Goal: Check status: Check status

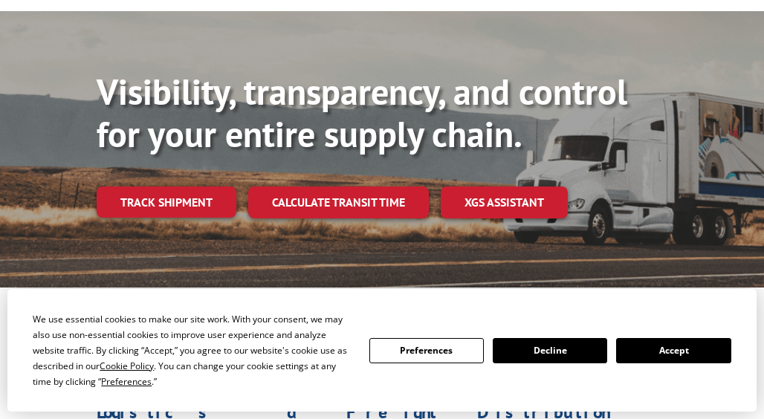
scroll to position [149, 0]
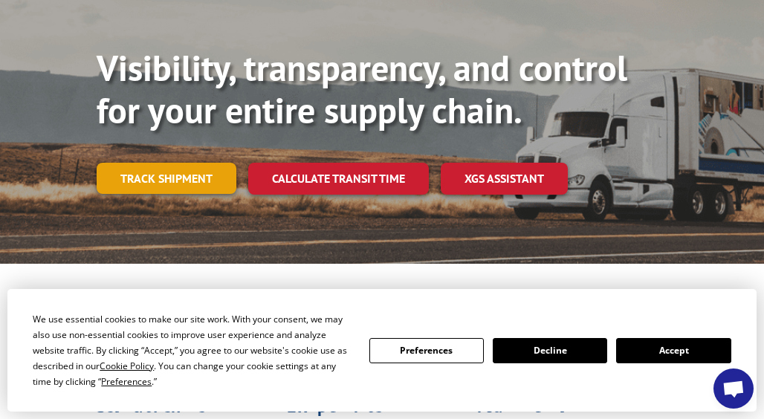
click at [181, 181] on link "Track shipment" at bounding box center [167, 178] width 140 height 31
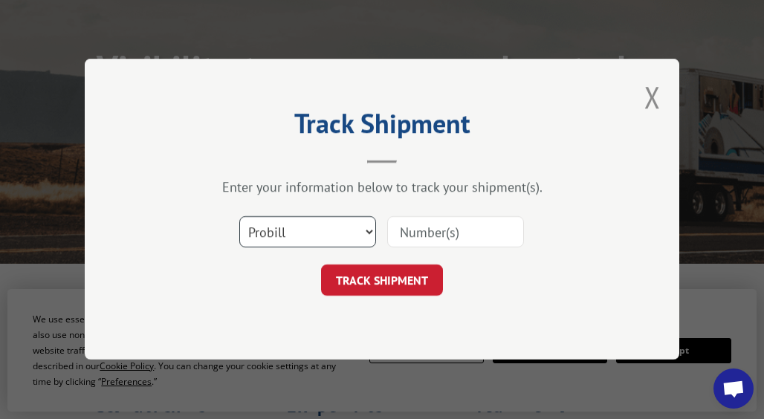
click at [368, 230] on select "Select category... Probill BOL PO" at bounding box center [307, 232] width 137 height 31
select select "bol"
click at [239, 217] on select "Select category... Probill BOL PO" at bounding box center [307, 232] width 137 height 31
click at [421, 228] on input at bounding box center [455, 232] width 137 height 31
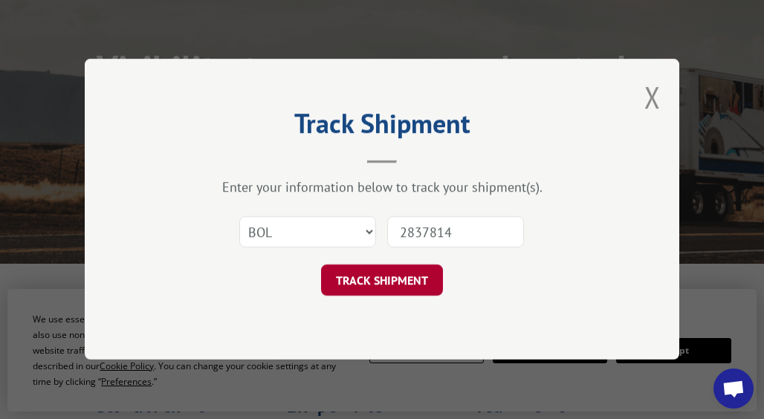
type input "2837814"
click at [381, 281] on button "TRACK SHIPMENT" at bounding box center [382, 280] width 122 height 31
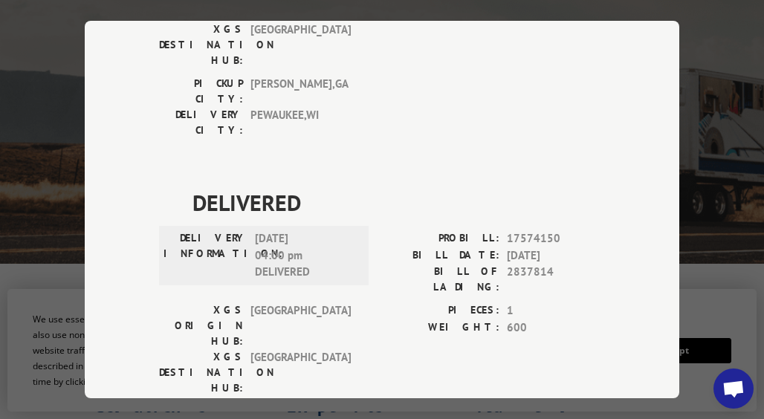
scroll to position [0, 0]
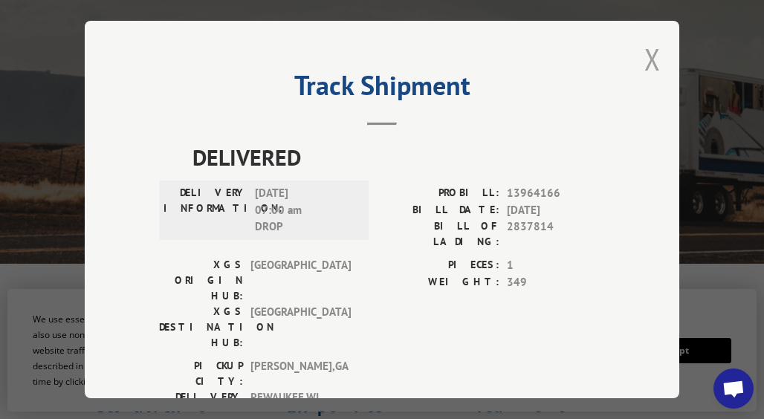
click at [644, 54] on button "Close modal" at bounding box center [652, 58] width 16 height 39
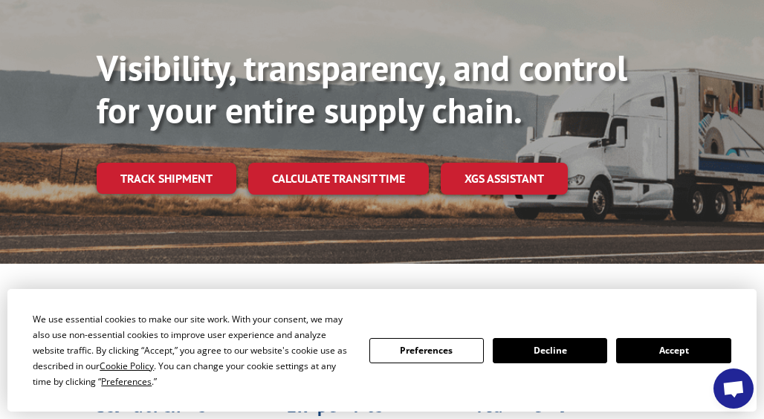
drag, startPoint x: 199, startPoint y: 180, endPoint x: 204, endPoint y: 191, distance: 12.3
click at [198, 180] on link "Track shipment" at bounding box center [167, 178] width 140 height 31
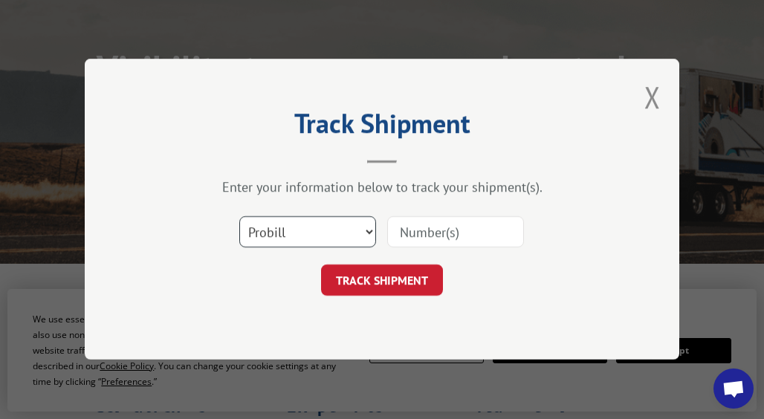
click at [369, 230] on select "Select category... Probill BOL PO" at bounding box center [307, 232] width 137 height 31
select select "bol"
click at [239, 217] on select "Select category... Probill BOL PO" at bounding box center [307, 232] width 137 height 31
click at [440, 233] on input at bounding box center [455, 232] width 137 height 31
type input "2840358"
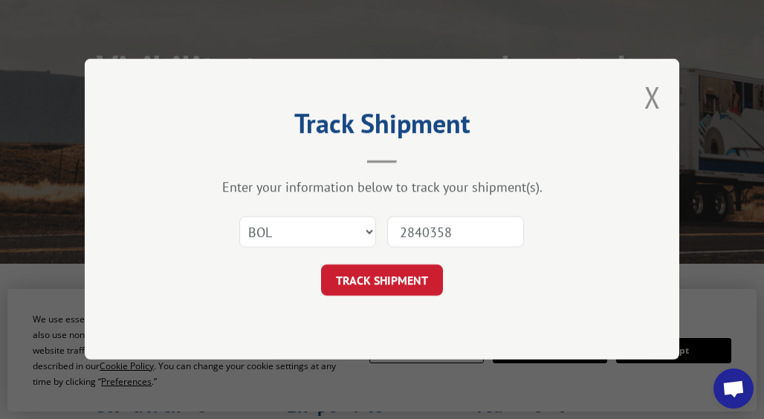
click button "TRACK SHIPMENT" at bounding box center [382, 280] width 122 height 31
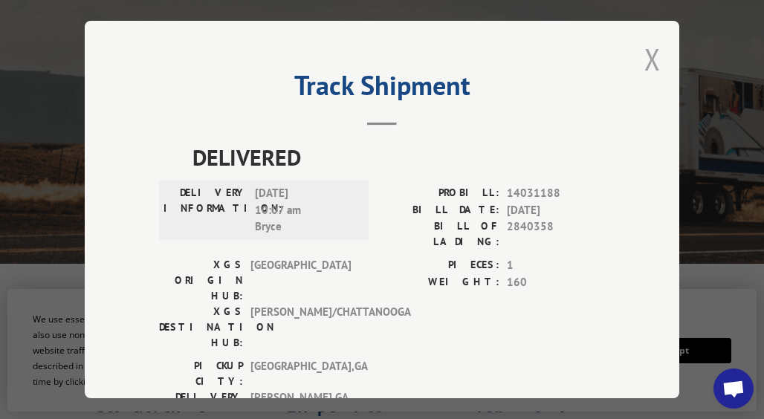
click at [645, 50] on button "Close modal" at bounding box center [652, 58] width 16 height 39
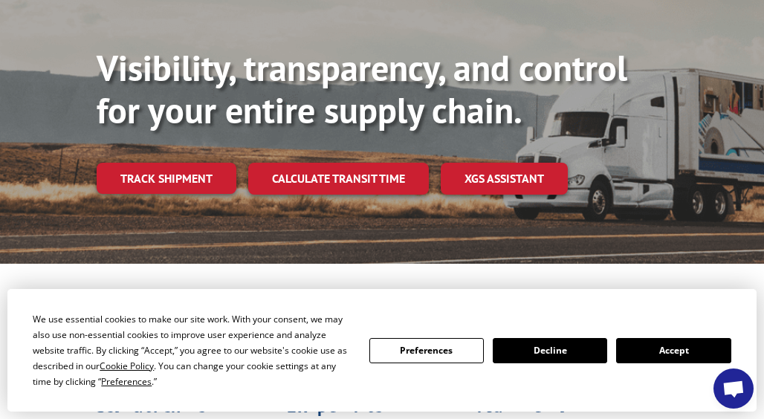
click at [190, 181] on link "Track shipment" at bounding box center [167, 178] width 140 height 31
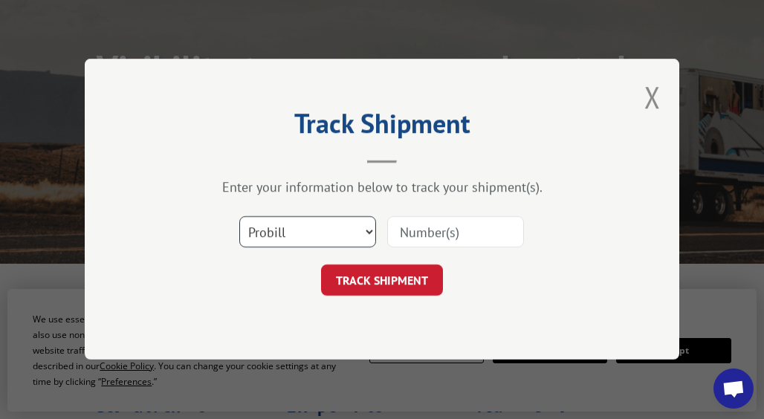
drag, startPoint x: 374, startPoint y: 232, endPoint x: 362, endPoint y: 236, distance: 12.7
click at [373, 232] on select "Select category... Probill BOL PO" at bounding box center [307, 232] width 137 height 31
select select "bol"
click at [239, 217] on select "Select category... Probill BOL PO" at bounding box center [307, 232] width 137 height 31
click at [454, 231] on input at bounding box center [455, 232] width 137 height 31
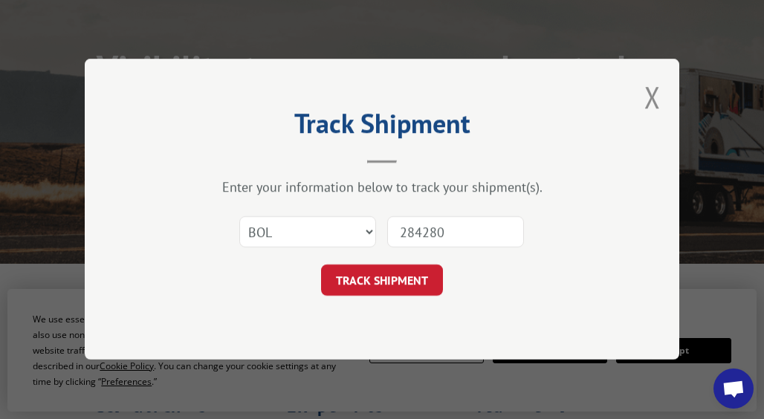
type input "2842801"
click button "TRACK SHIPMENT" at bounding box center [382, 280] width 122 height 31
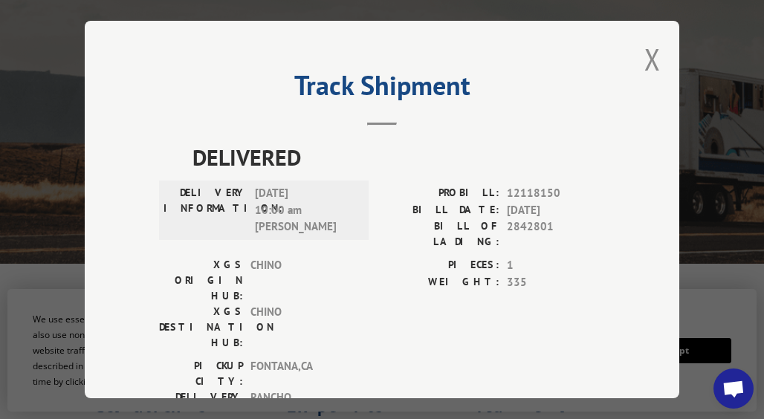
click at [647, 56] on button "Close modal" at bounding box center [652, 58] width 16 height 39
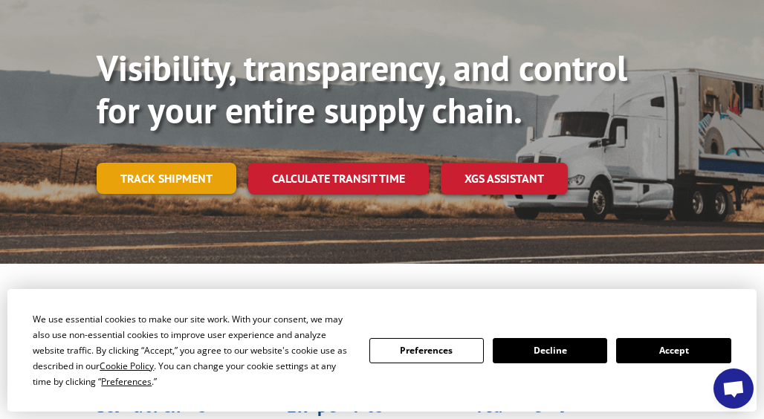
drag, startPoint x: 173, startPoint y: 172, endPoint x: 180, endPoint y: 186, distance: 15.6
click at [173, 173] on link "Track shipment" at bounding box center [167, 178] width 140 height 31
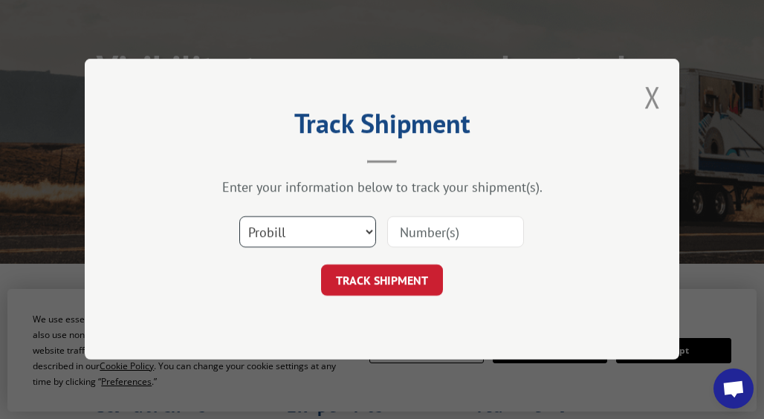
click at [366, 233] on select "Select category... Probill BOL PO" at bounding box center [307, 232] width 137 height 31
select select "bol"
click at [239, 217] on select "Select category... Probill BOL PO" at bounding box center [307, 232] width 137 height 31
click at [397, 229] on input at bounding box center [455, 232] width 137 height 31
type input "2848477"
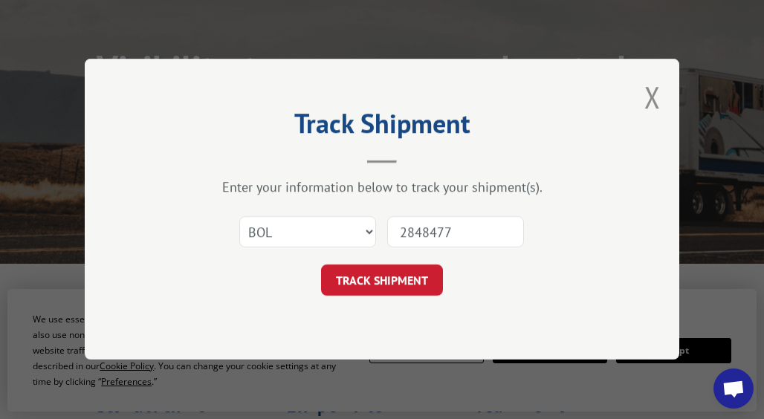
click button "TRACK SHIPMENT" at bounding box center [382, 280] width 122 height 31
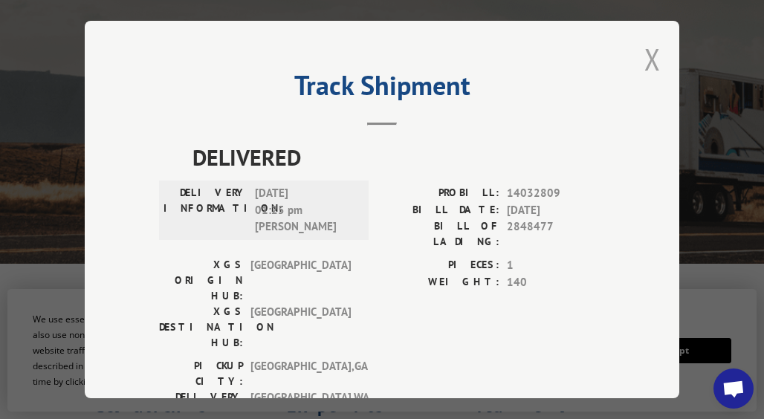
click at [646, 53] on button "Close modal" at bounding box center [652, 58] width 16 height 39
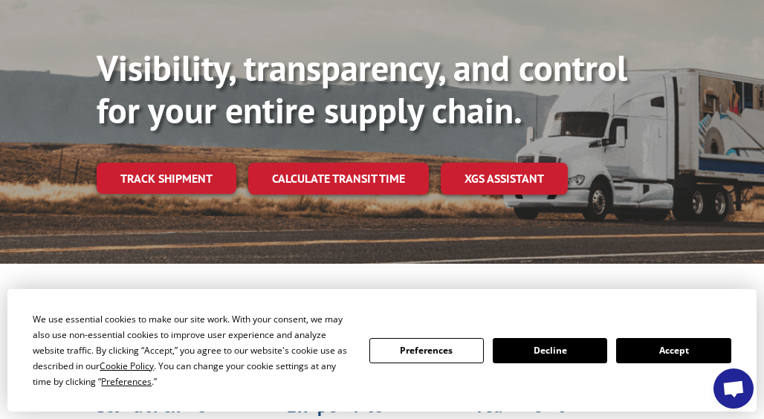
drag, startPoint x: 201, startPoint y: 172, endPoint x: 218, endPoint y: 177, distance: 17.9
click at [199, 172] on link "Track shipment" at bounding box center [167, 178] width 140 height 31
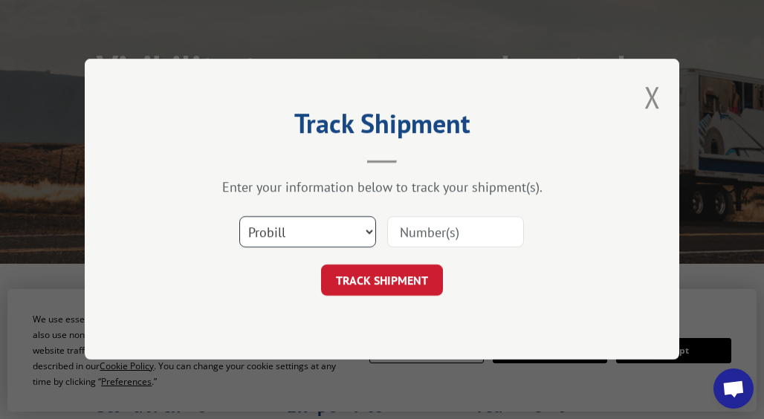
drag, startPoint x: 369, startPoint y: 230, endPoint x: 358, endPoint y: 236, distance: 12.3
click at [369, 230] on select "Select category... Probill BOL PO" at bounding box center [307, 232] width 137 height 31
select select "bol"
click at [239, 217] on select "Select category... Probill BOL PO" at bounding box center [307, 232] width 137 height 31
drag, startPoint x: 426, startPoint y: 233, endPoint x: 461, endPoint y: 230, distance: 35.0
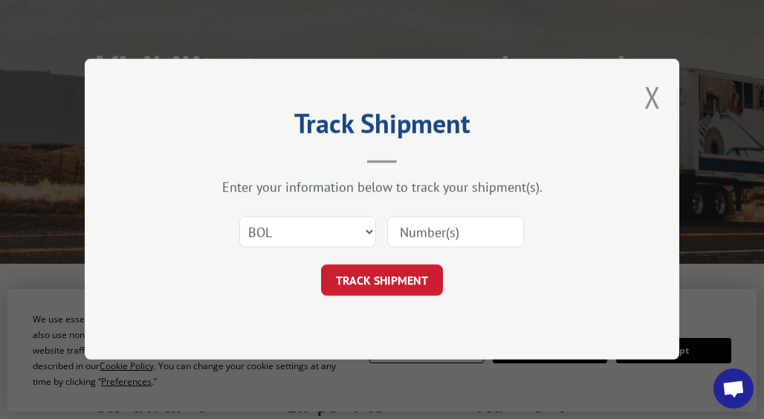
click at [427, 233] on input at bounding box center [455, 232] width 137 height 31
type input "2847032"
click button "TRACK SHIPMENT" at bounding box center [382, 280] width 122 height 31
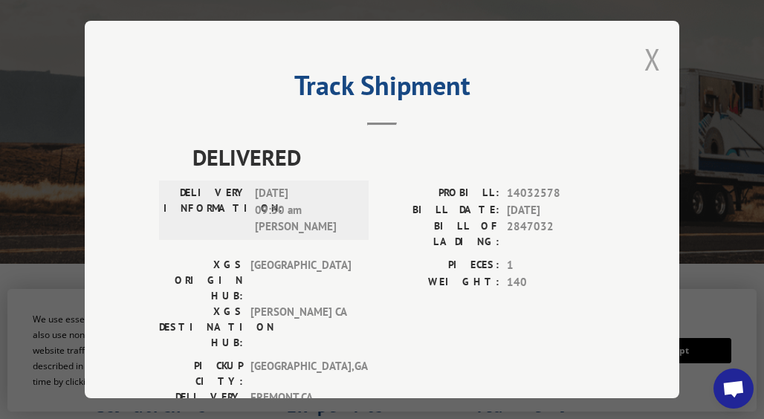
click at [649, 54] on button "Close modal" at bounding box center [652, 58] width 16 height 39
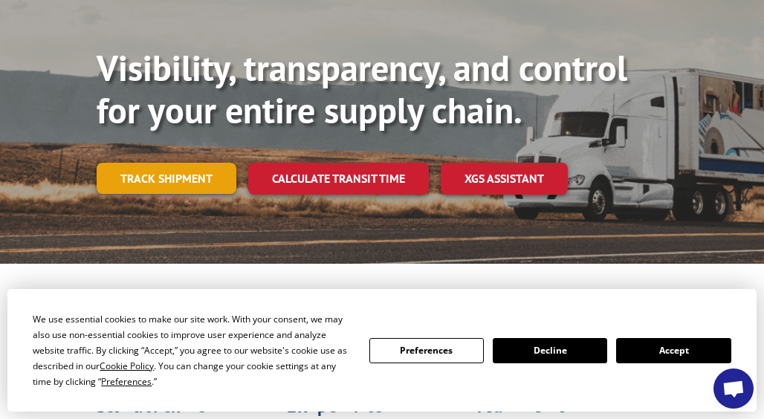
click at [149, 183] on link "Track shipment" at bounding box center [167, 178] width 140 height 31
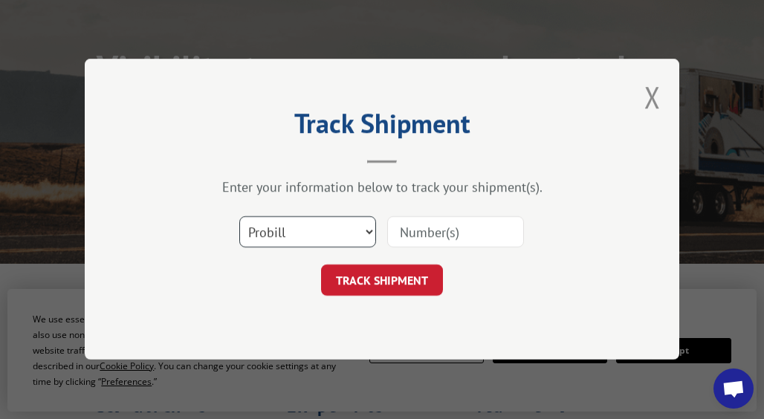
click at [366, 234] on select "Select category... Probill BOL PO" at bounding box center [307, 232] width 137 height 31
select select "bol"
click at [239, 217] on select "Select category... Probill BOL PO" at bounding box center [307, 232] width 137 height 31
click at [419, 232] on input at bounding box center [455, 232] width 137 height 31
type input "2848621"
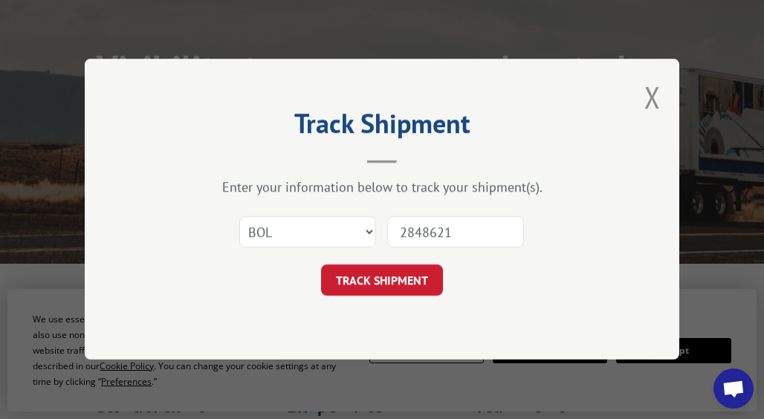
click button "TRACK SHIPMENT" at bounding box center [382, 280] width 122 height 31
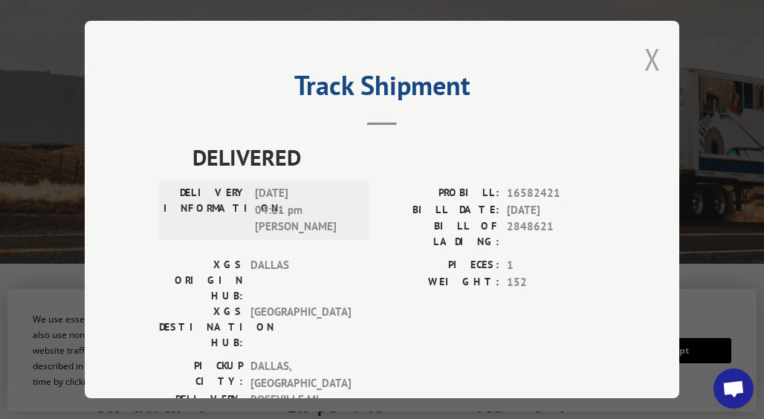
click at [649, 58] on button "Close modal" at bounding box center [652, 58] width 16 height 39
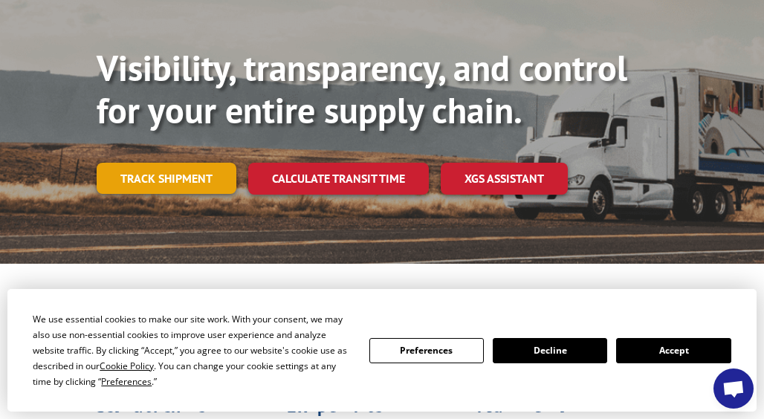
click at [195, 183] on link "Track shipment" at bounding box center [167, 178] width 140 height 31
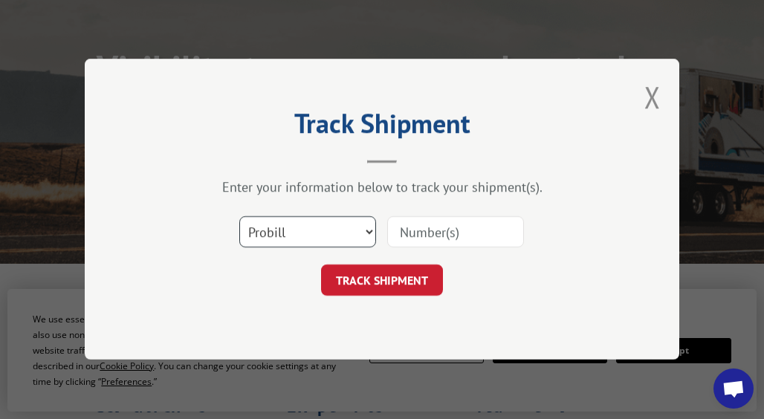
click at [369, 235] on select "Select category... Probill BOL PO" at bounding box center [307, 232] width 137 height 31
select select "bol"
click at [239, 217] on select "Select category... Probill BOL PO" at bounding box center [307, 232] width 137 height 31
click at [412, 232] on input at bounding box center [455, 232] width 137 height 31
type input "2848625"
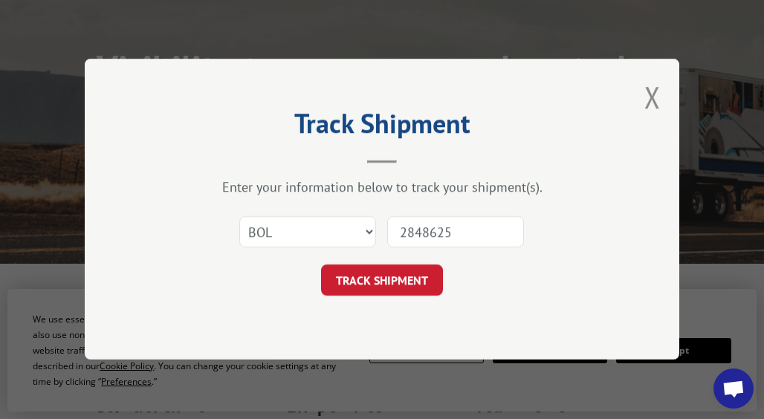
click button "TRACK SHIPMENT" at bounding box center [382, 280] width 122 height 31
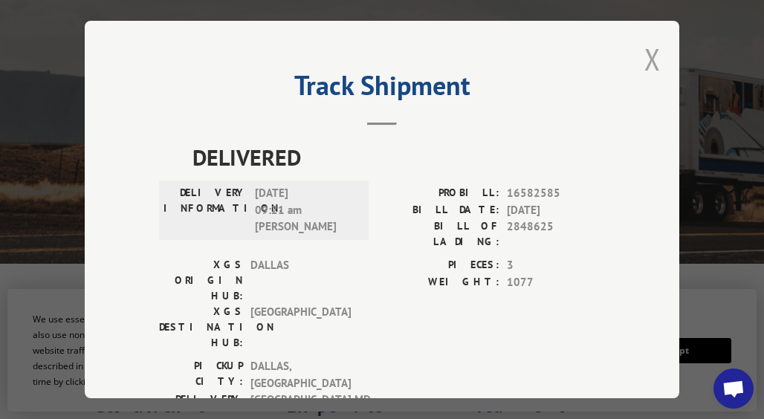
drag, startPoint x: 646, startPoint y: 59, endPoint x: 647, endPoint y: 75, distance: 16.4
click at [646, 58] on button "Close modal" at bounding box center [652, 58] width 16 height 39
